Goal: Task Accomplishment & Management: Use online tool/utility

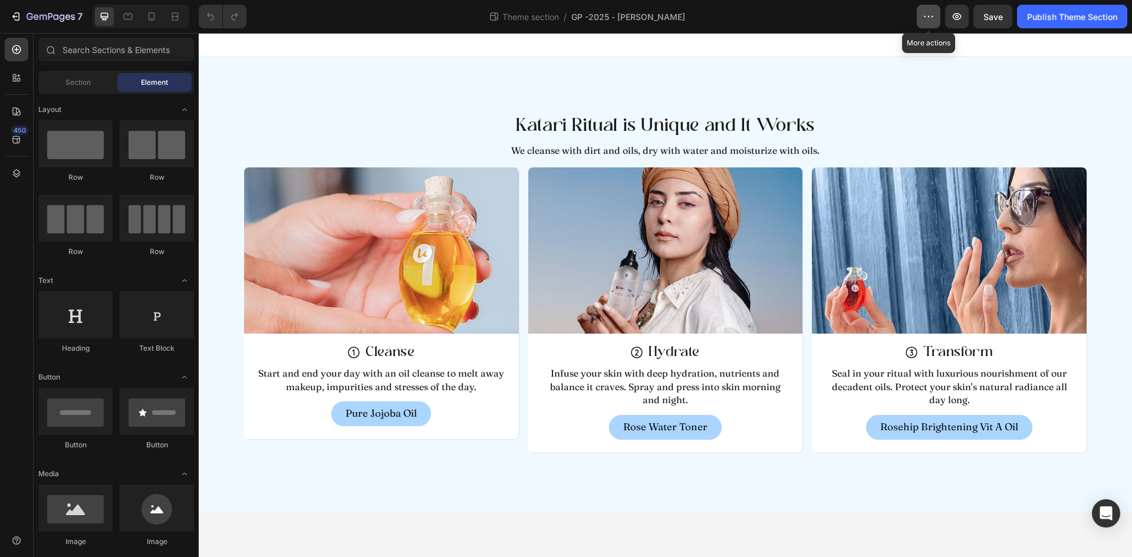
click at [923, 22] on button "button" at bounding box center [929, 17] width 24 height 24
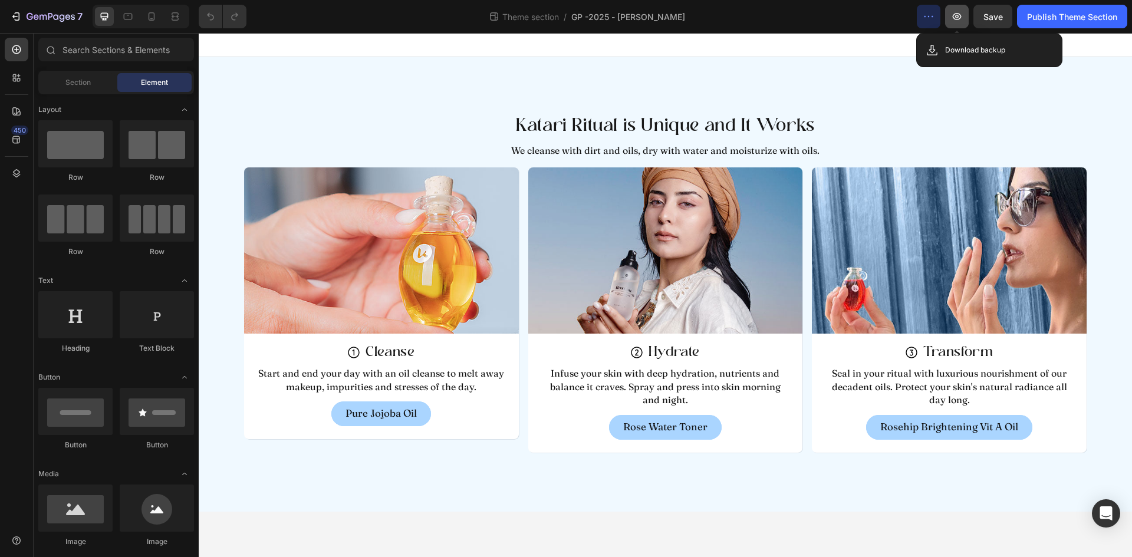
click at [958, 11] on icon "button" at bounding box center [957, 17] width 12 height 12
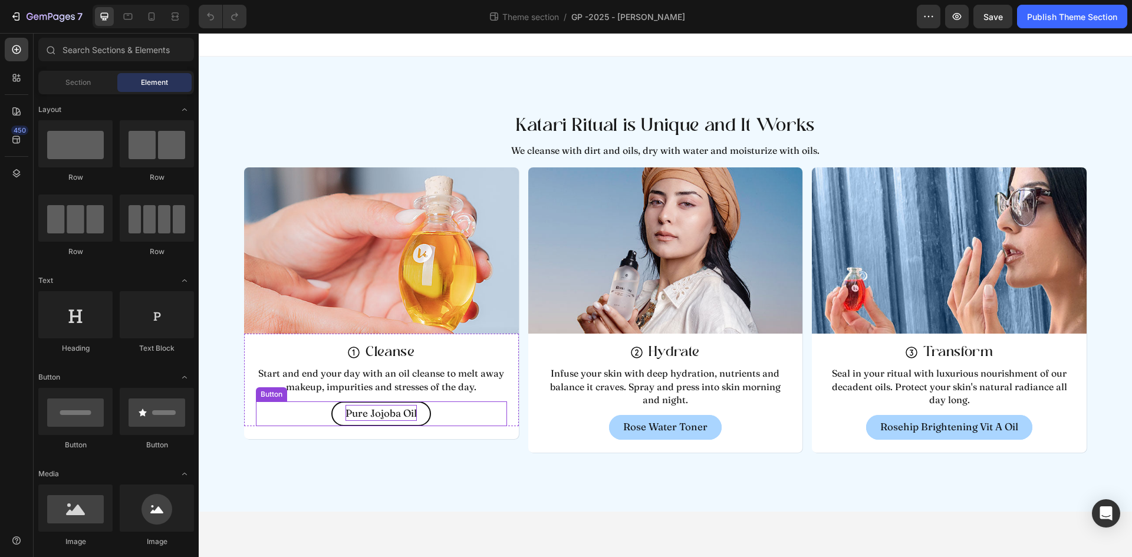
click at [414, 416] on p "Pure Jojoba Oil" at bounding box center [381, 413] width 71 height 16
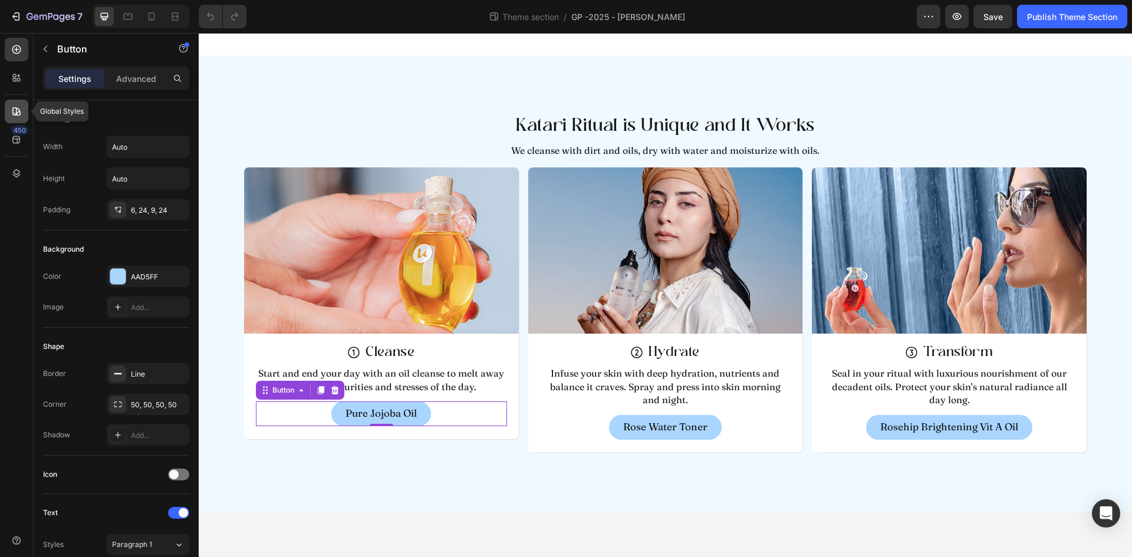
click at [13, 114] on icon at bounding box center [16, 111] width 8 height 8
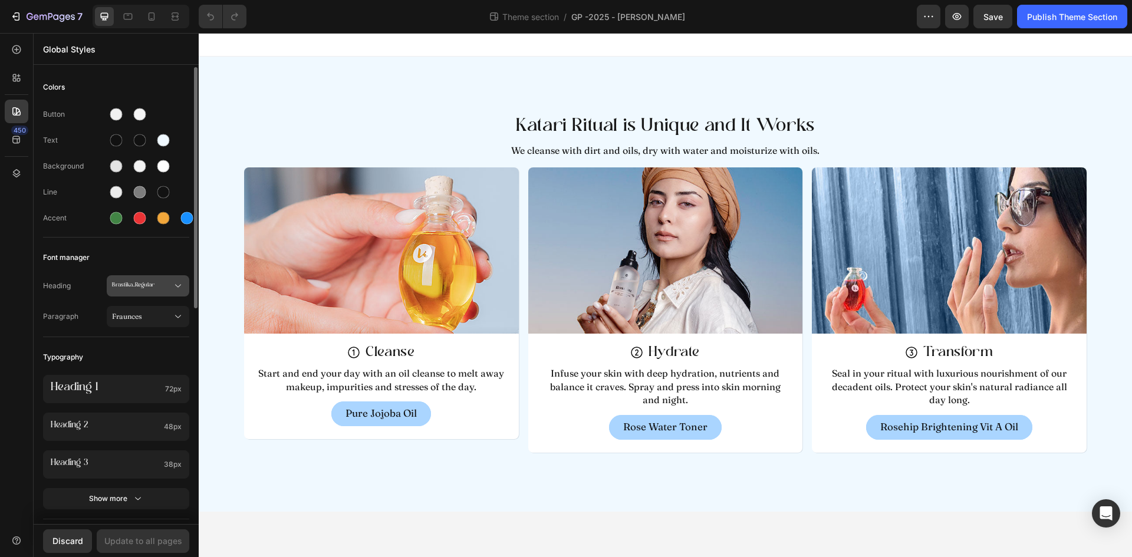
click at [145, 279] on button "Brastika_Regular" at bounding box center [148, 285] width 83 height 21
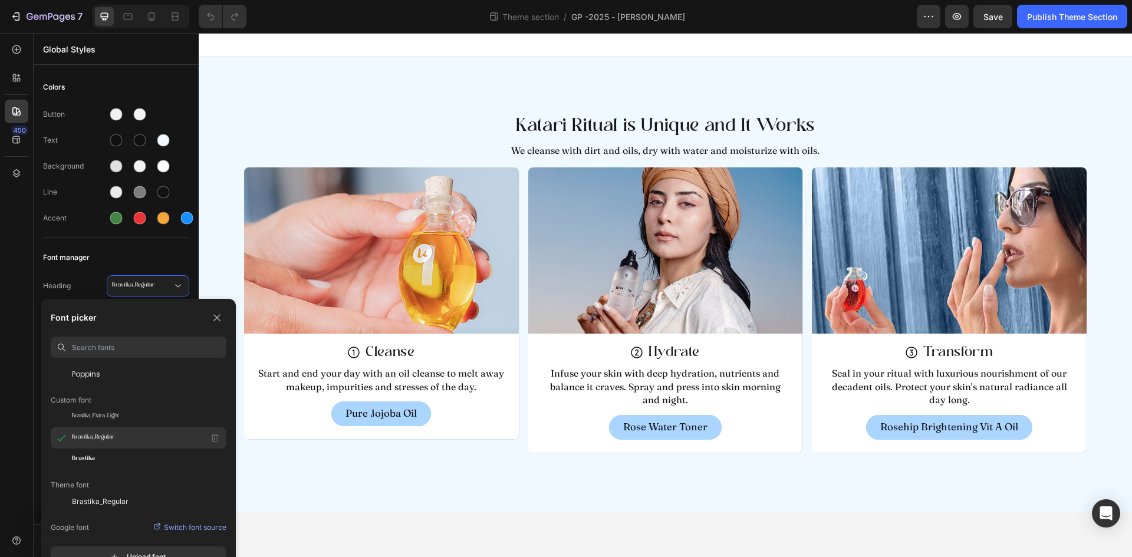
scroll to position [98, 0]
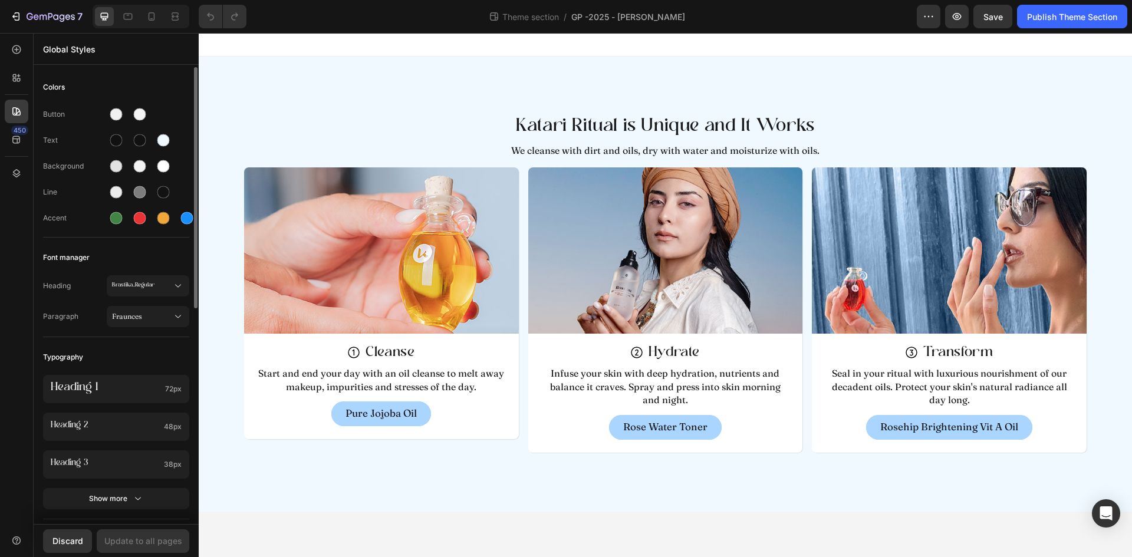
click at [143, 254] on div "Font manager" at bounding box center [116, 257] width 146 height 21
click at [664, 392] on p "Infuse your skin with deep hydration, nutrients and balance it craves. Spray an…" at bounding box center [665, 387] width 249 height 40
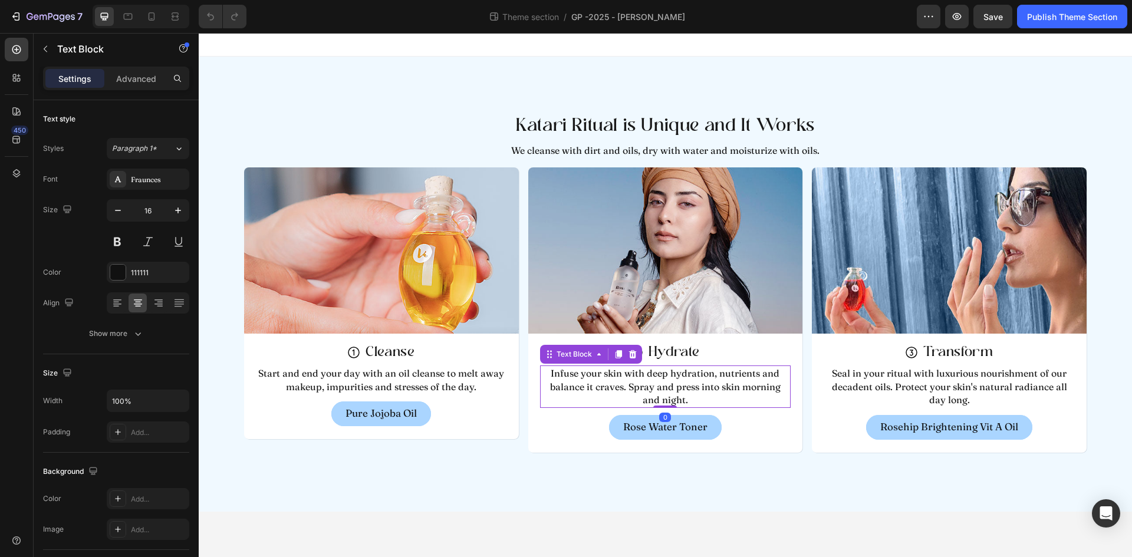
click at [696, 392] on p "Infuse your skin with deep hydration, nutrients and balance it craves. Spray an…" at bounding box center [665, 387] width 249 height 40
click at [691, 404] on p "Infuse your skin with deep hydration, nutrients and balance it craves. Spray an…" at bounding box center [665, 387] width 249 height 40
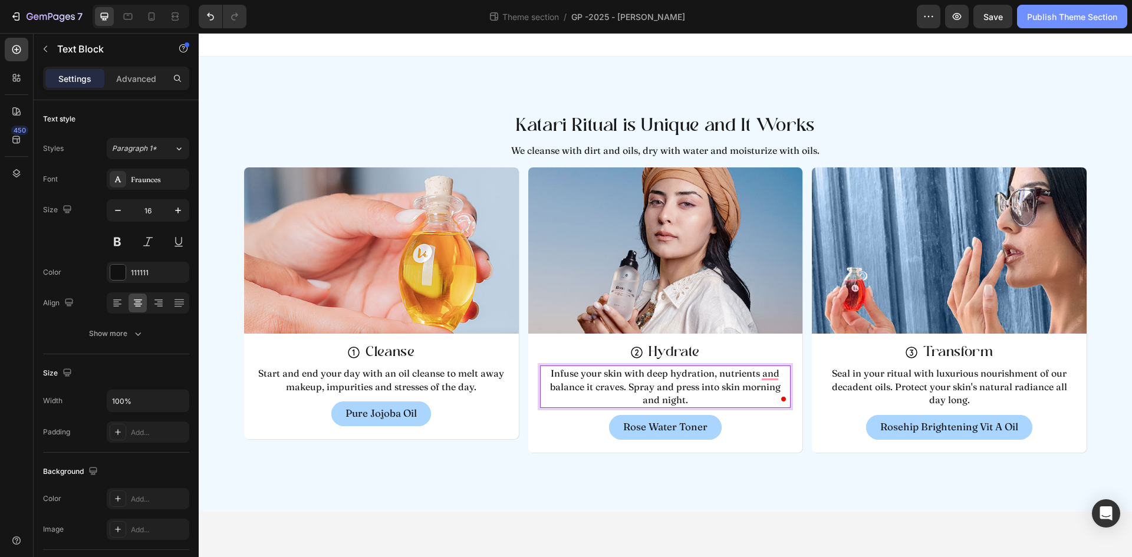
click at [1083, 14] on div "Publish Theme Section" at bounding box center [1072, 17] width 90 height 12
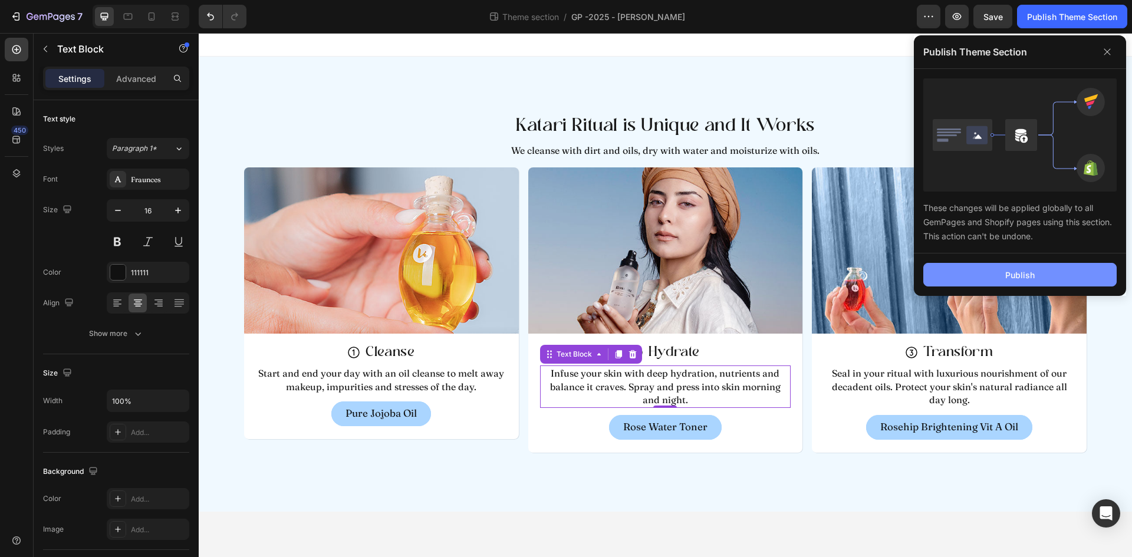
click at [1035, 274] on button "Publish" at bounding box center [1019, 275] width 193 height 24
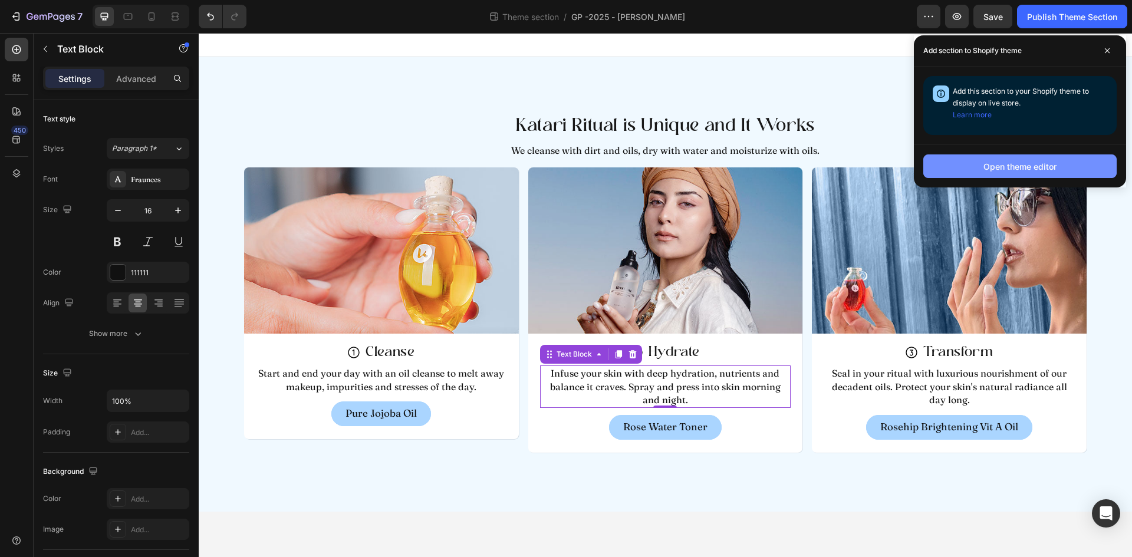
click at [1058, 170] on button "Open theme editor" at bounding box center [1019, 166] width 193 height 24
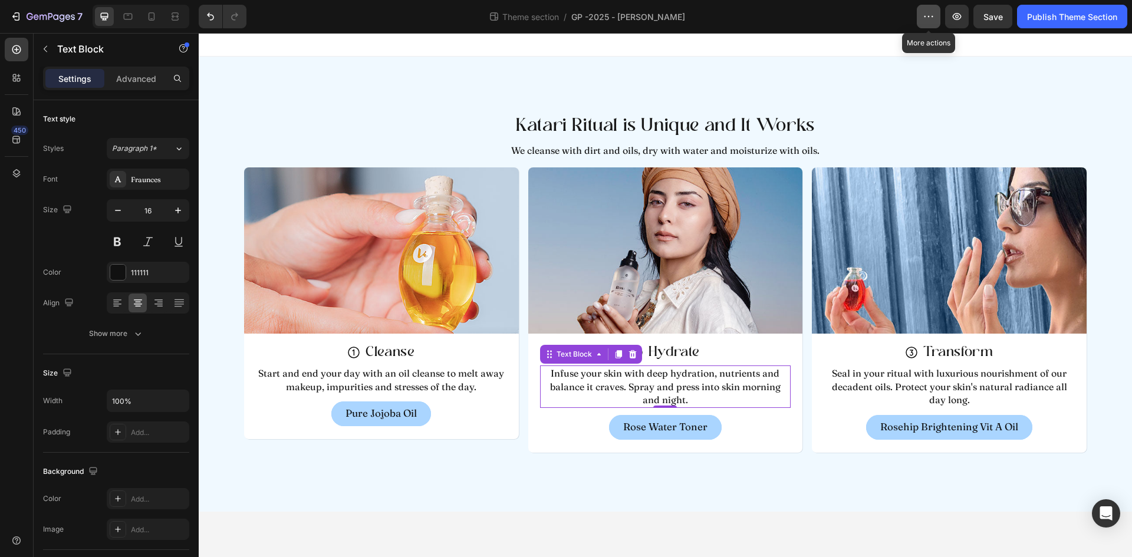
click at [925, 25] on button "button" at bounding box center [929, 17] width 24 height 24
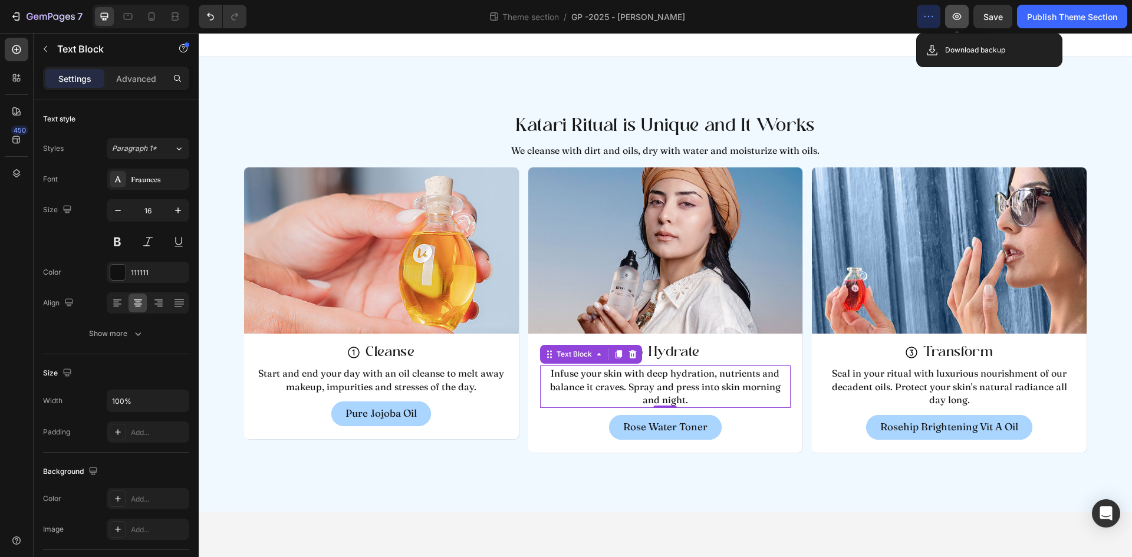
click at [958, 15] on icon "button" at bounding box center [957, 17] width 12 height 12
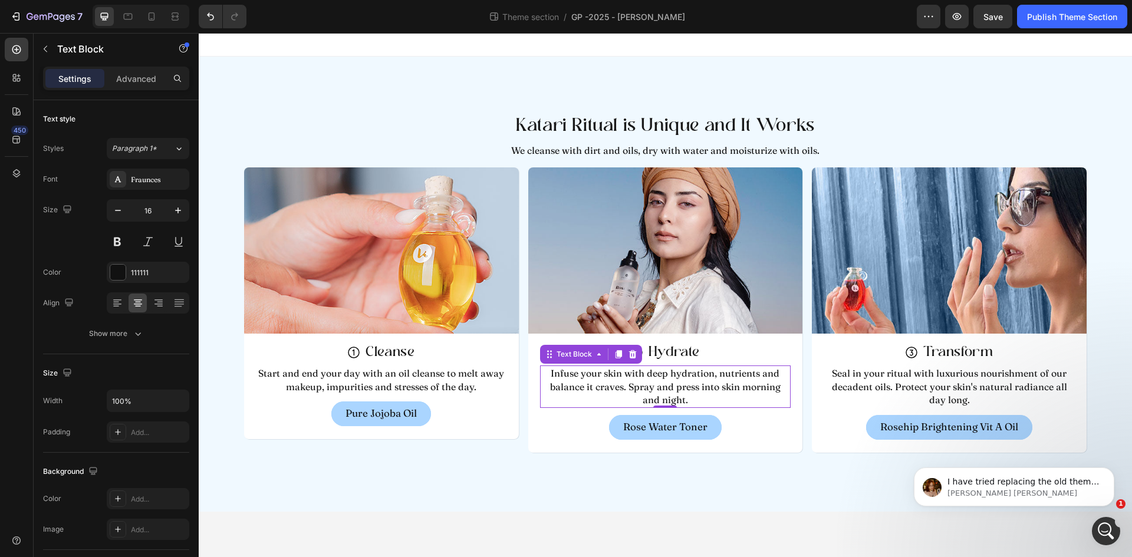
scroll to position [0, 0]
